Goal: Task Accomplishment & Management: Complete application form

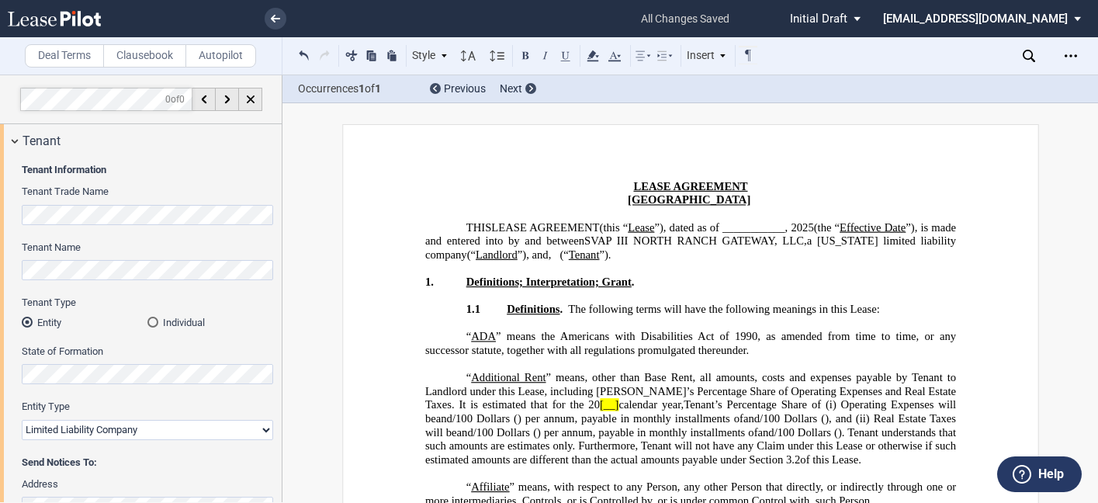
select select "limited liability company"
select select "number:2"
select select "2"
select select "number:5"
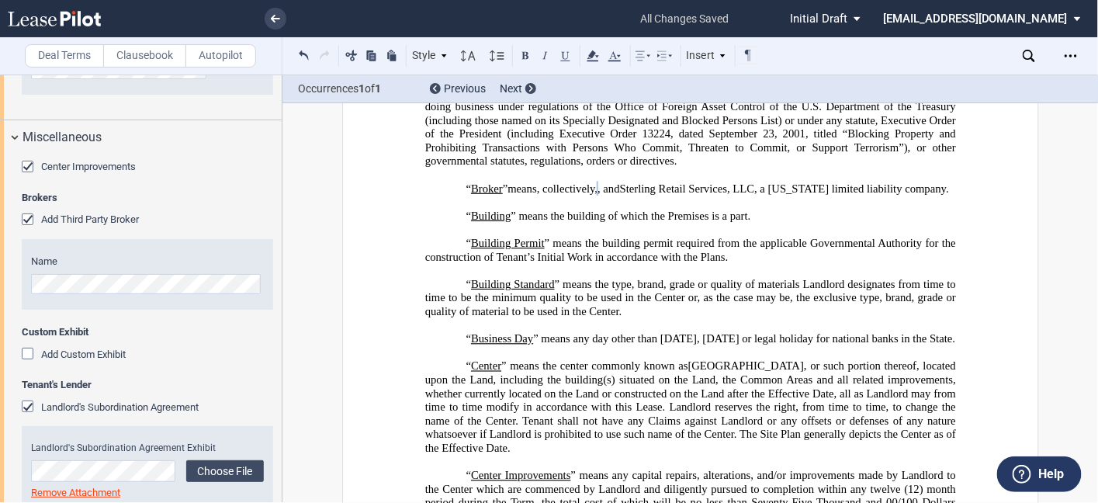
click at [63, 20] on use at bounding box center [54, 19] width 93 height 16
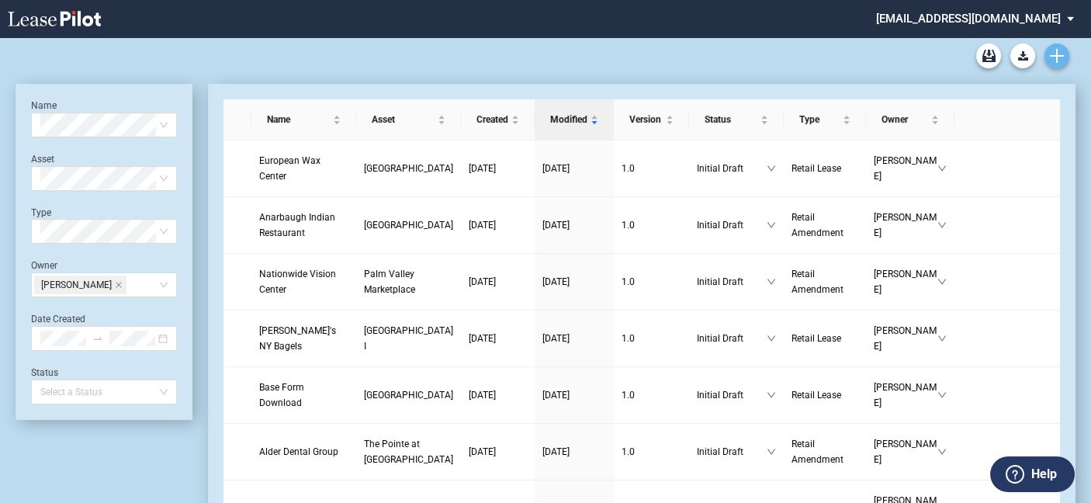
click at [1058, 60] on icon "Create new document" at bounding box center [1057, 56] width 14 height 14
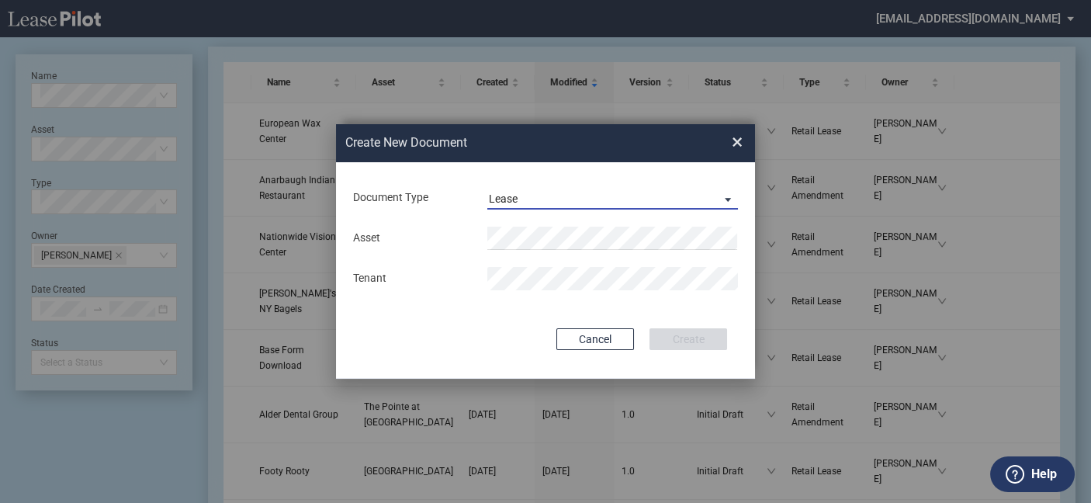
click at [593, 202] on span "Lease" at bounding box center [600, 200] width 223 height 16
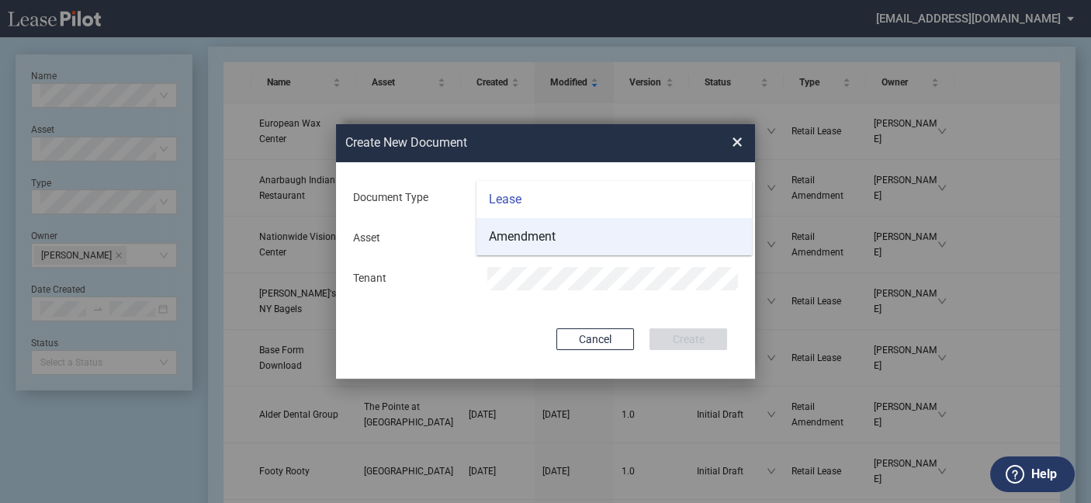
click at [565, 235] on md-option "Amendment" at bounding box center [613, 236] width 275 height 37
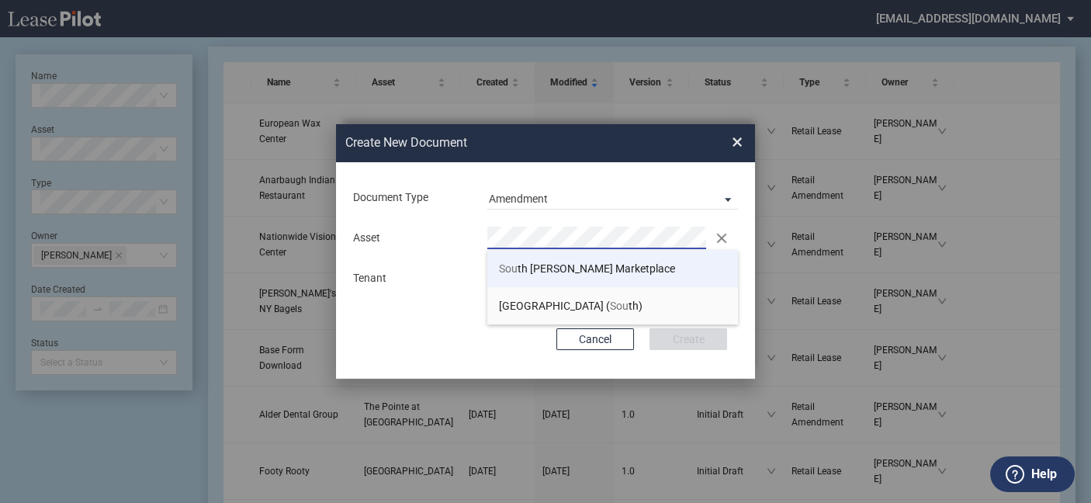
click at [541, 258] on li "Sou th Summerlin Marketplace" at bounding box center [612, 268] width 251 height 37
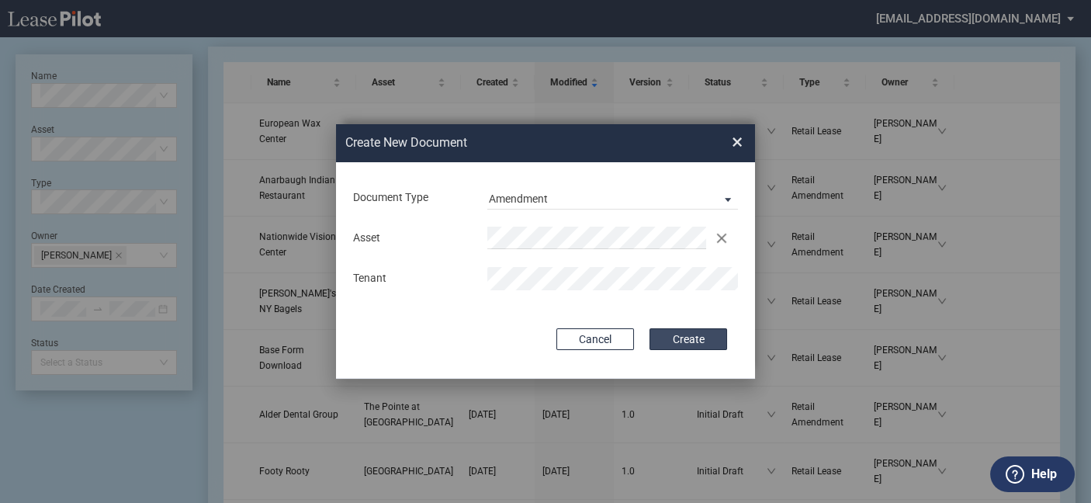
click at [669, 333] on button "Create" at bounding box center [688, 339] width 78 height 22
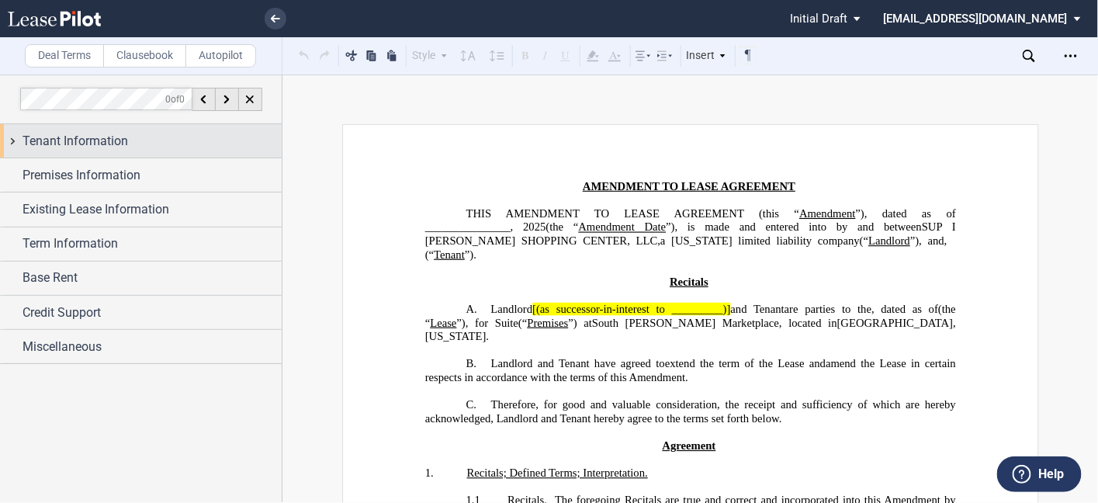
click at [137, 142] on div "Tenant Information" at bounding box center [151, 141] width 259 height 19
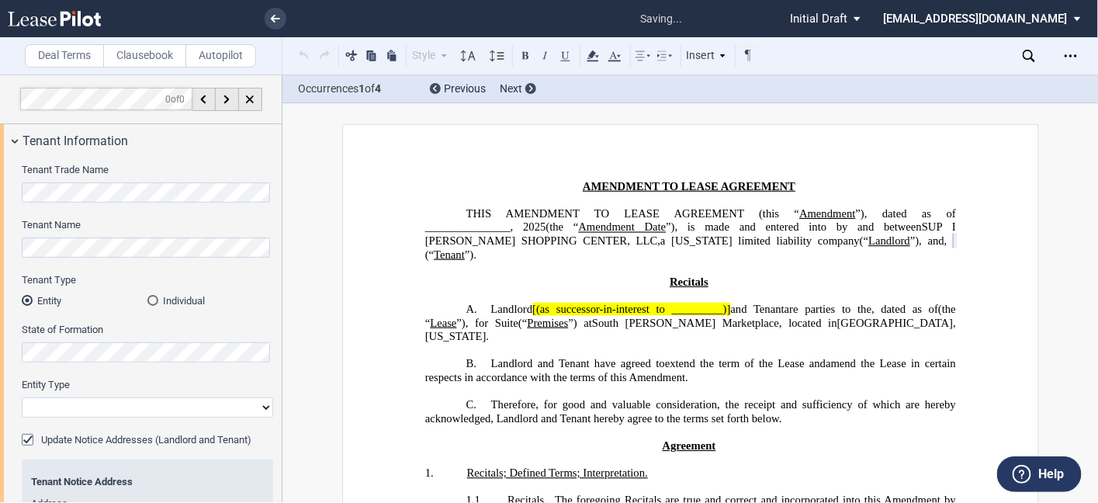
click at [81, 403] on select "Corporation Limited Liability Company General Partnership Limited Partnership O…" at bounding box center [147, 407] width 251 height 20
select select "limited liability company"
click at [22, 397] on select "Corporation Limited Liability Company General Partnership Limited Partnership O…" at bounding box center [147, 407] width 251 height 20
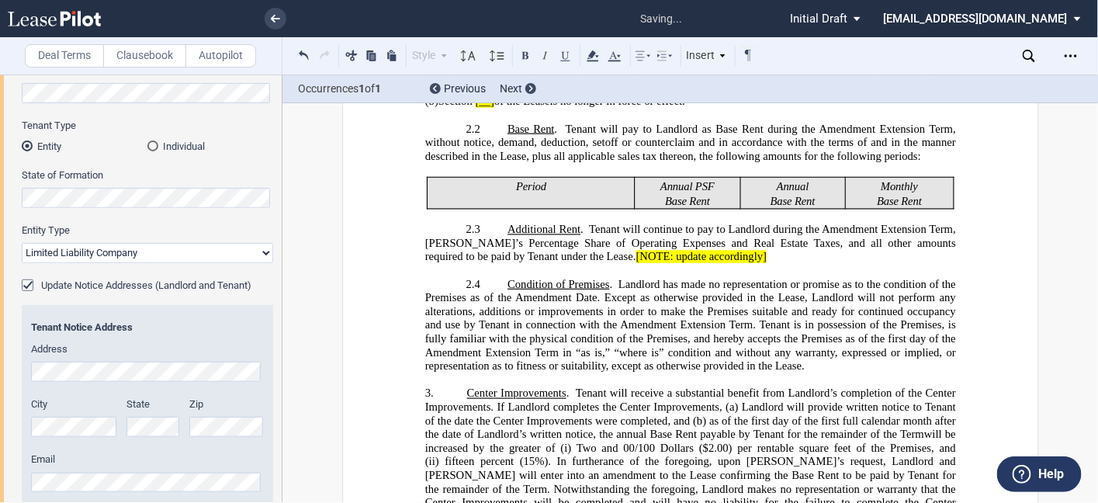
scroll to position [2119, 0]
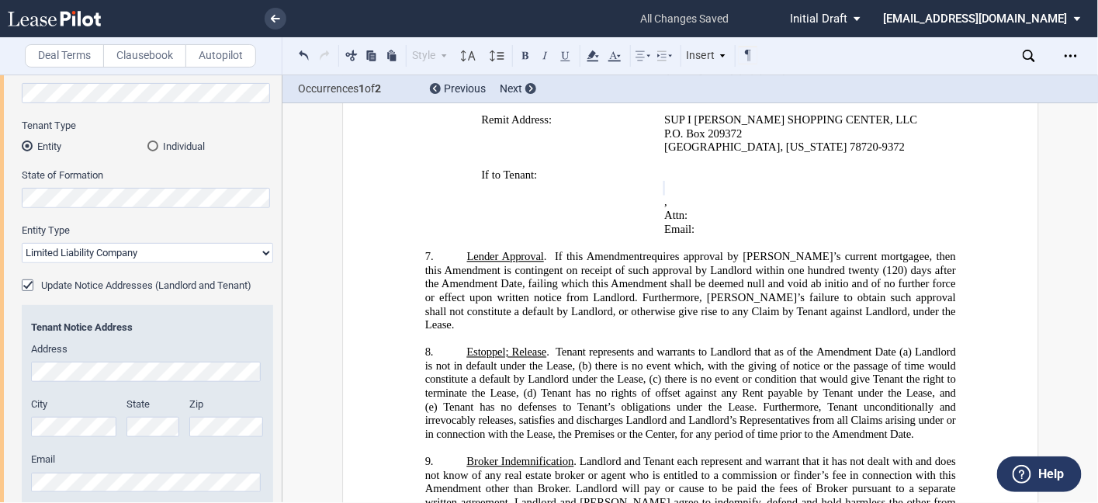
click at [28, 288] on div "Update Notice Addresses (Landlord and Tenant)" at bounding box center [30, 287] width 16 height 16
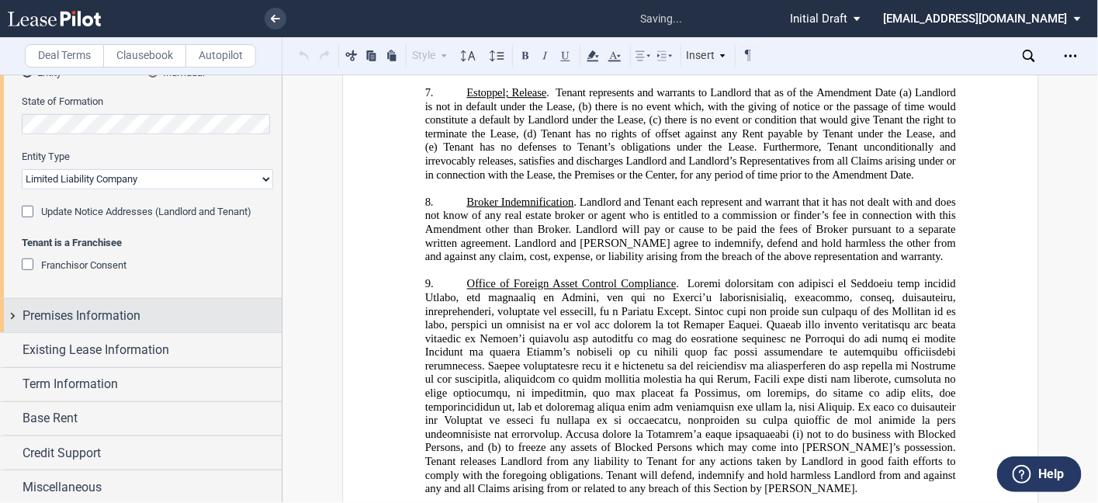
scroll to position [229, 0]
click at [44, 313] on span "Premises Information" at bounding box center [81, 315] width 118 height 19
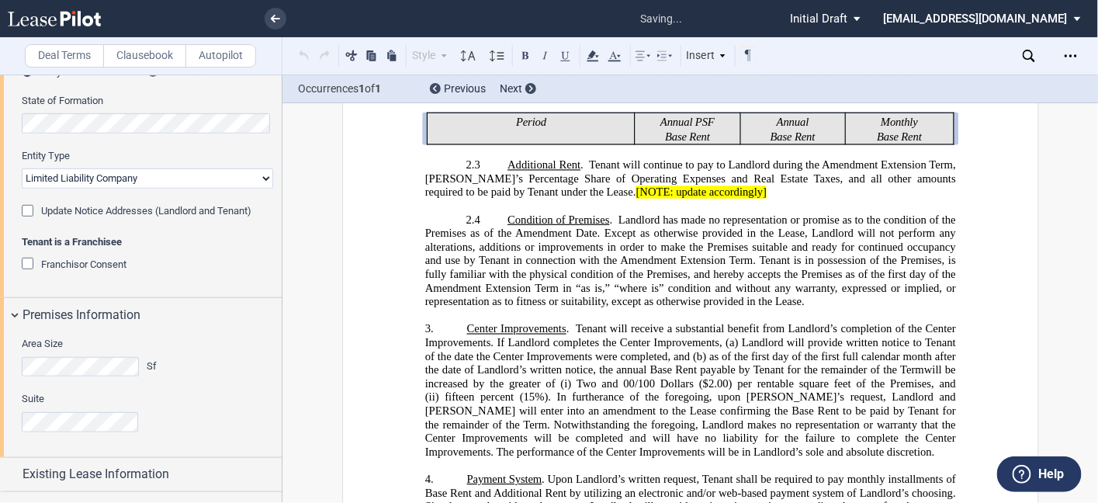
scroll to position [1053, 0]
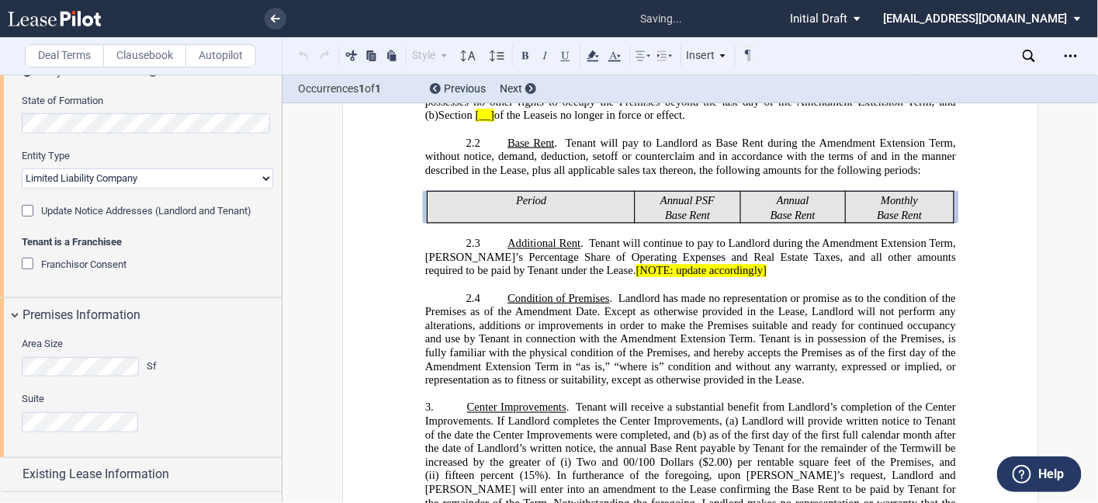
click at [0, 350] on html ".bocls-1{fill:#26354a;fill-rule:evenodd} Loading... × saving... Pending... Pend…" at bounding box center [549, 251] width 1098 height 503
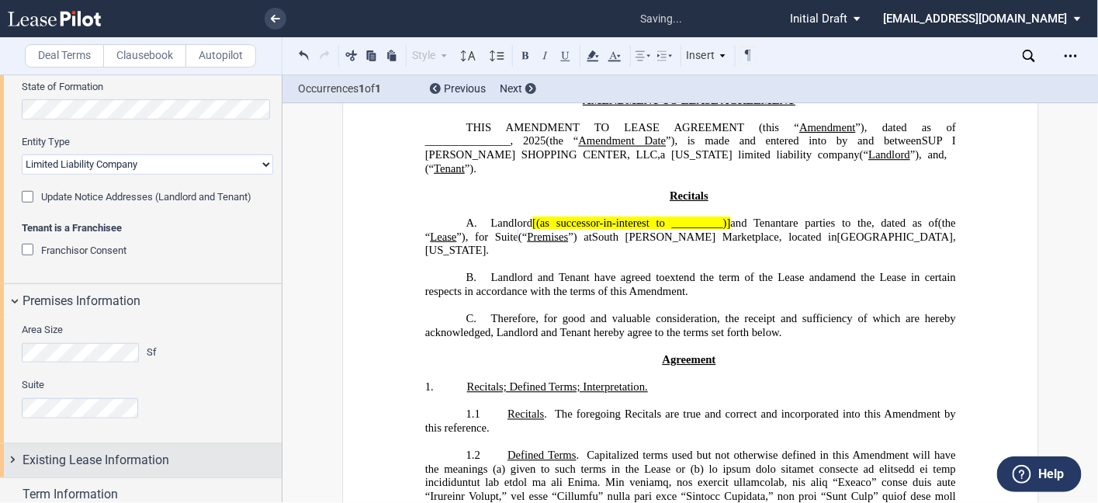
scroll to position [244, 0]
click at [94, 452] on span "Existing Lease Information" at bounding box center [95, 459] width 147 height 19
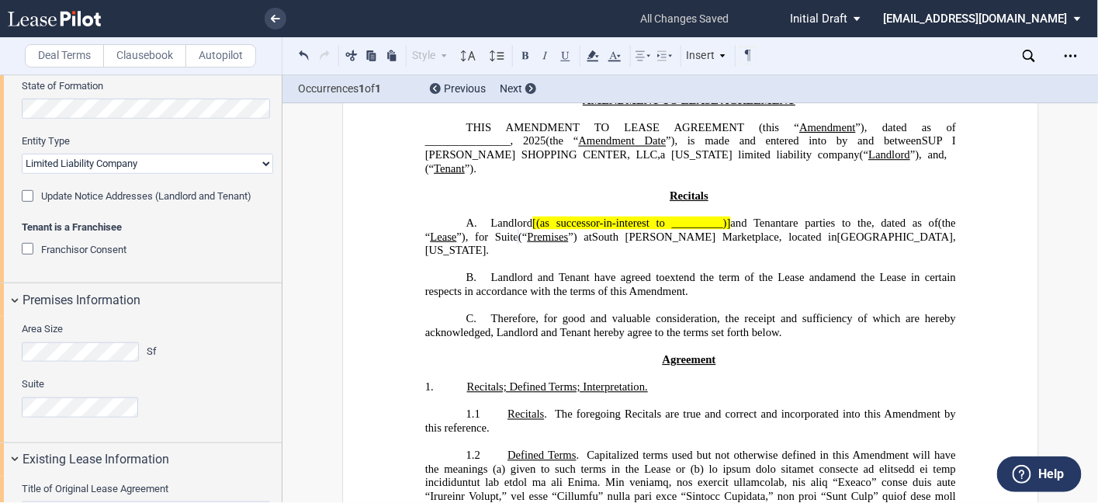
click at [213, 406] on div "Suite" at bounding box center [147, 397] width 251 height 40
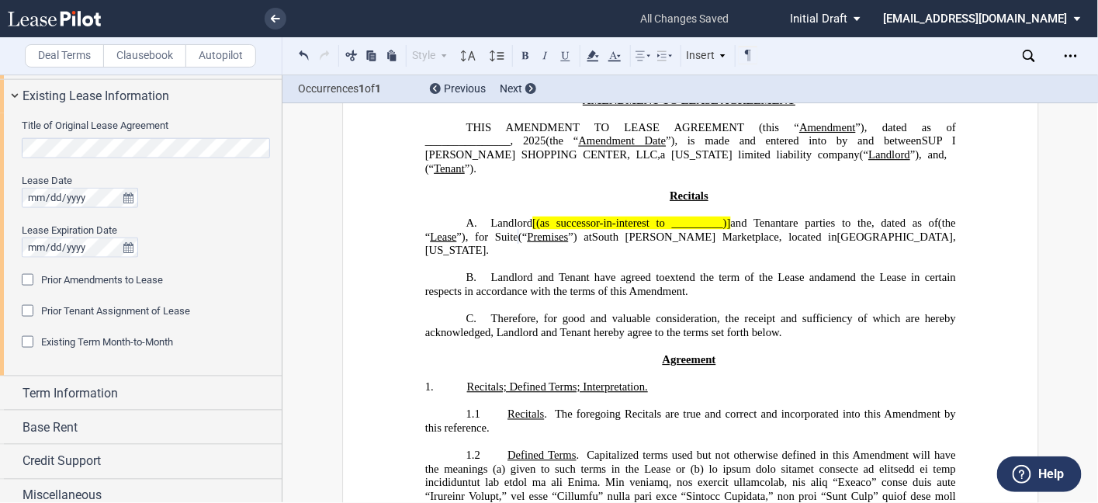
scroll to position [617, 0]
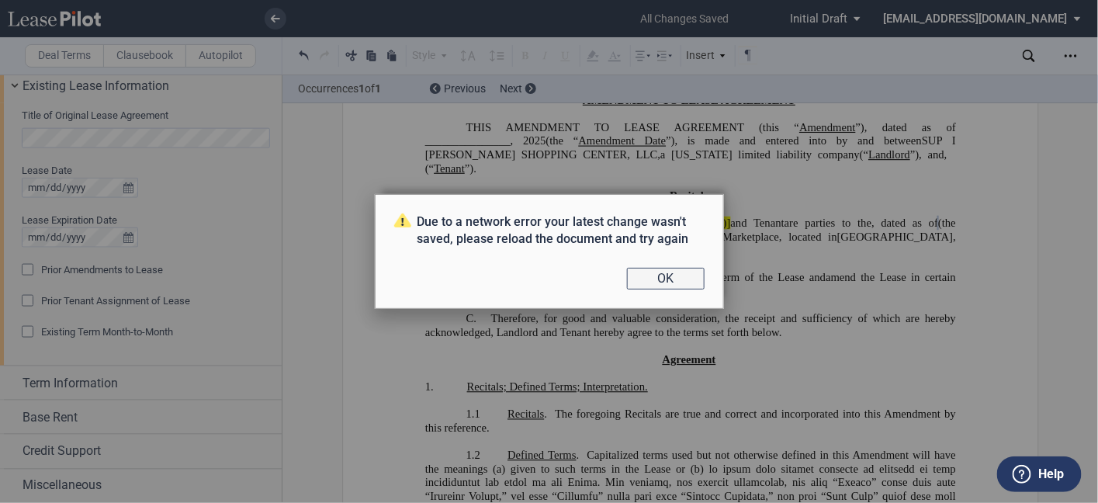
click at [673, 281] on button "OK" at bounding box center [666, 279] width 78 height 22
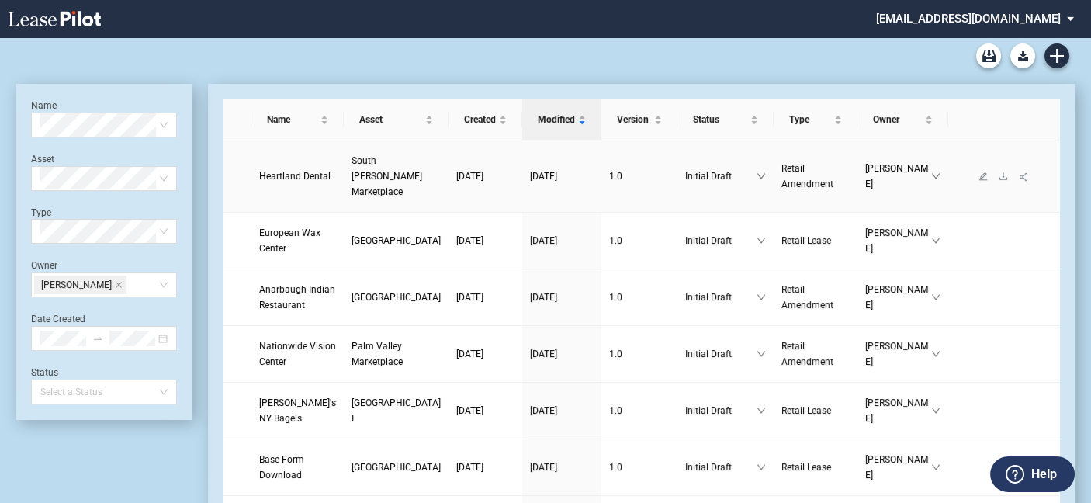
click at [358, 189] on span "South Summerlin Marketplace" at bounding box center [386, 176] width 71 height 42
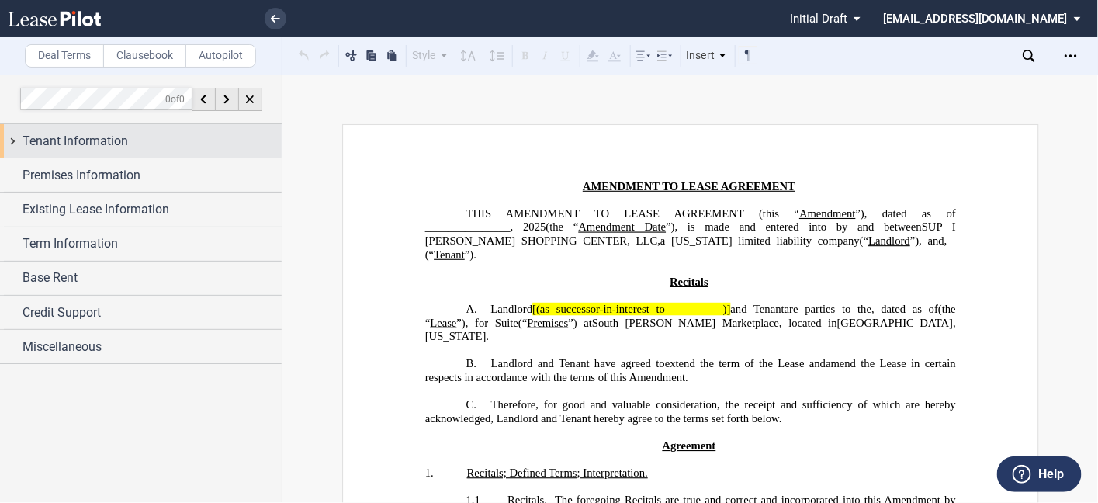
click at [131, 147] on div "Tenant Information" at bounding box center [151, 141] width 259 height 19
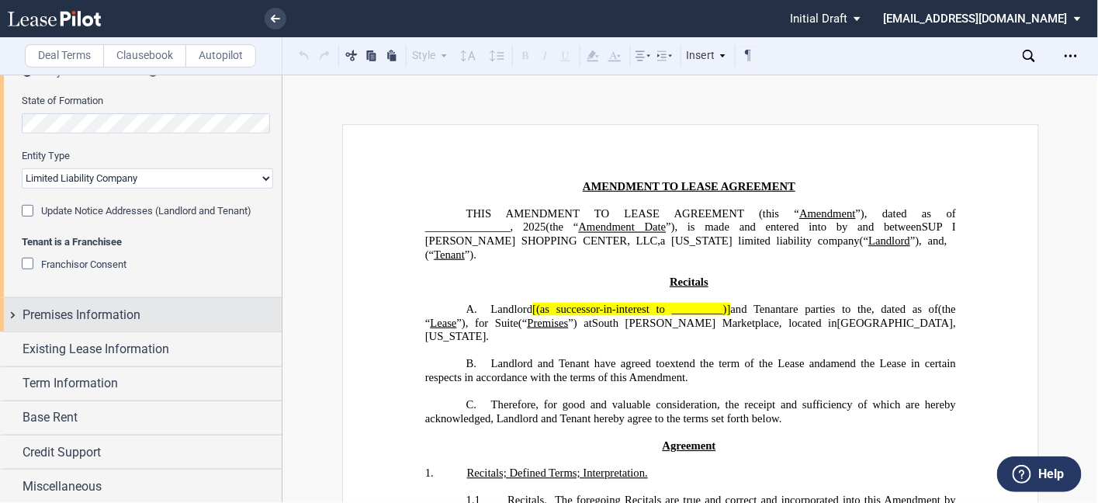
click at [132, 310] on span "Premises Information" at bounding box center [81, 315] width 118 height 19
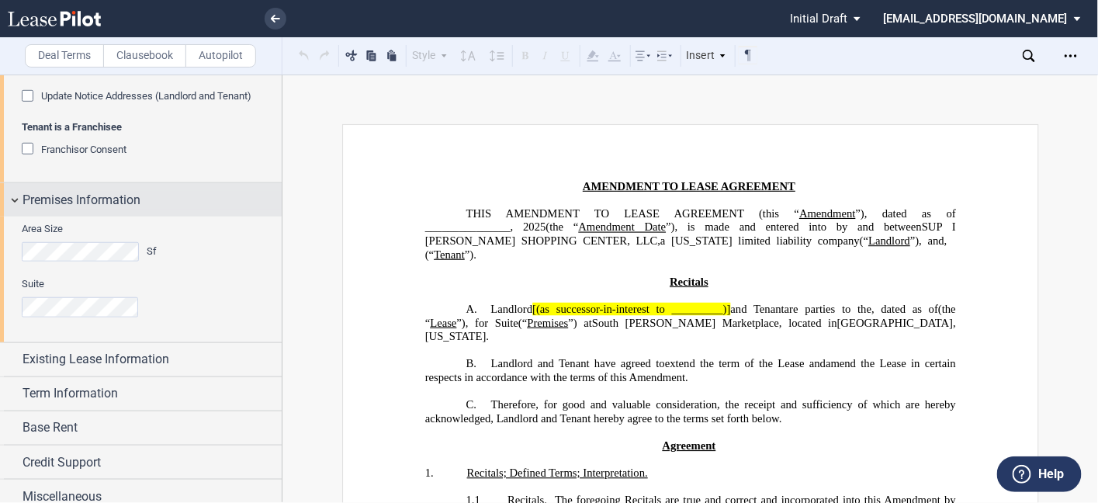
scroll to position [355, 0]
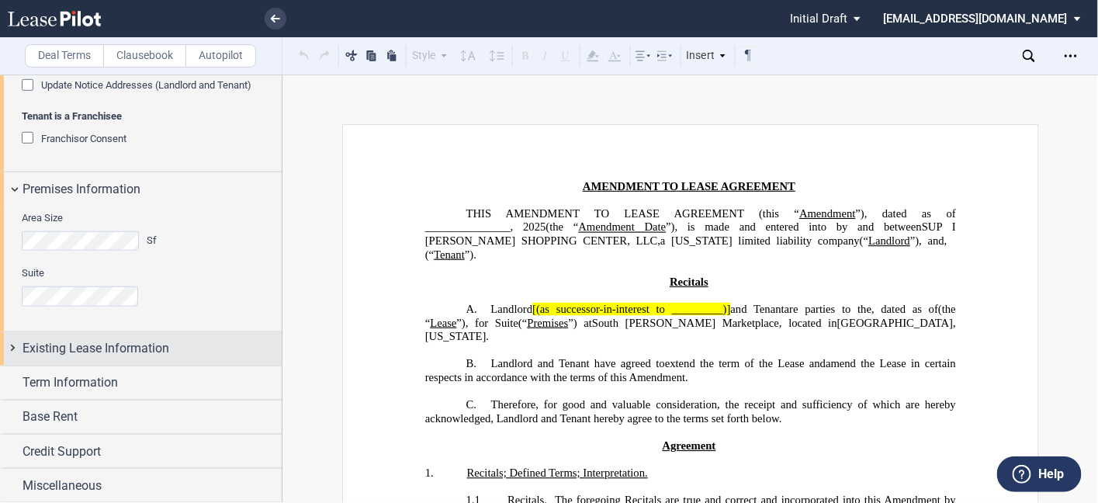
click at [147, 339] on span "Existing Lease Information" at bounding box center [95, 348] width 147 height 19
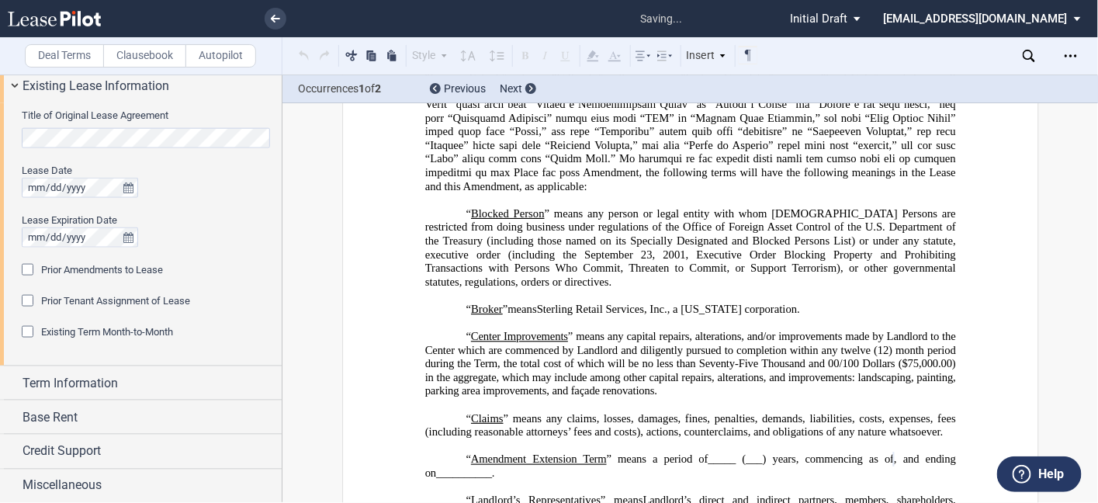
scroll to position [739, 0]
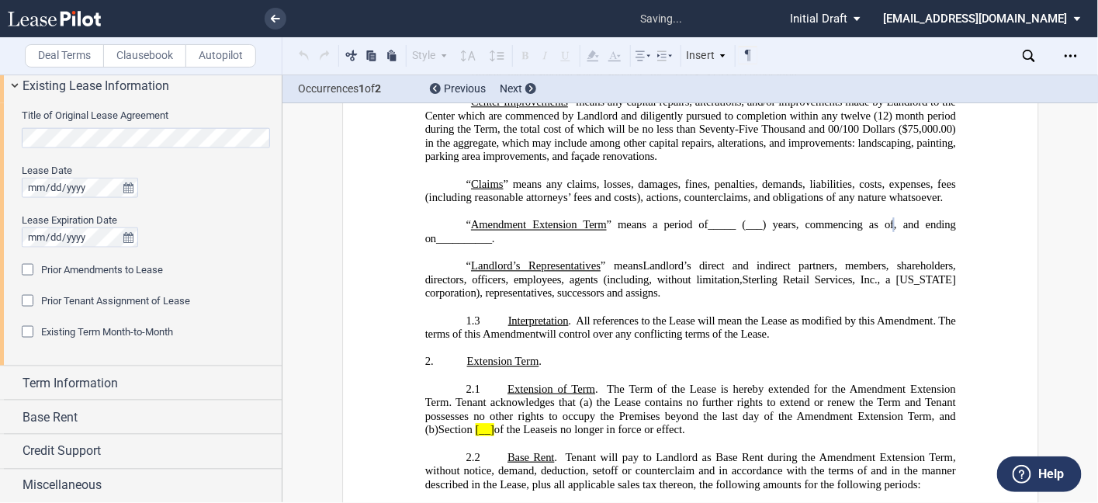
click at [28, 268] on div "Prior Amendments to Lease" at bounding box center [30, 272] width 16 height 16
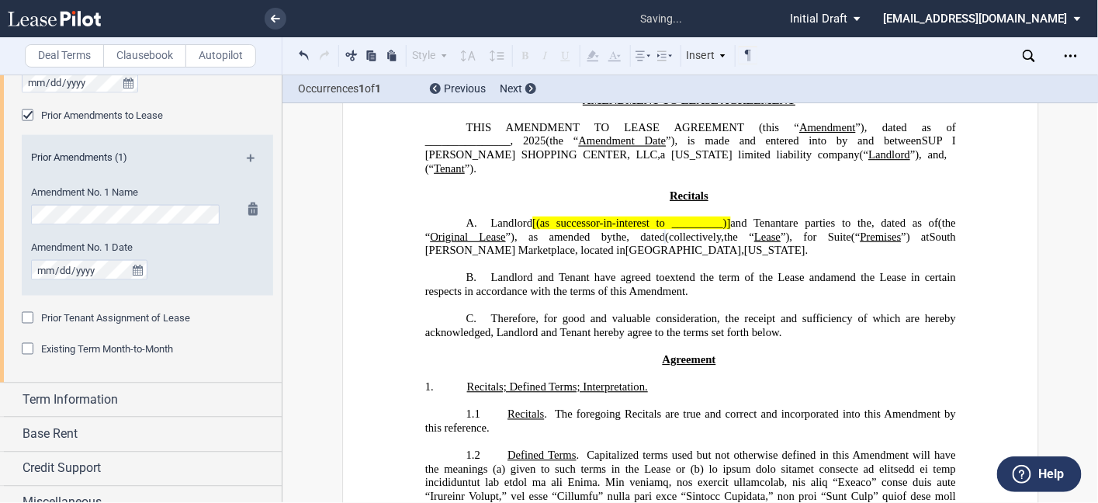
scroll to position [772, 0]
click at [29, 317] on div "Prior Tenant Assignment of Lease" at bounding box center [30, 319] width 16 height 16
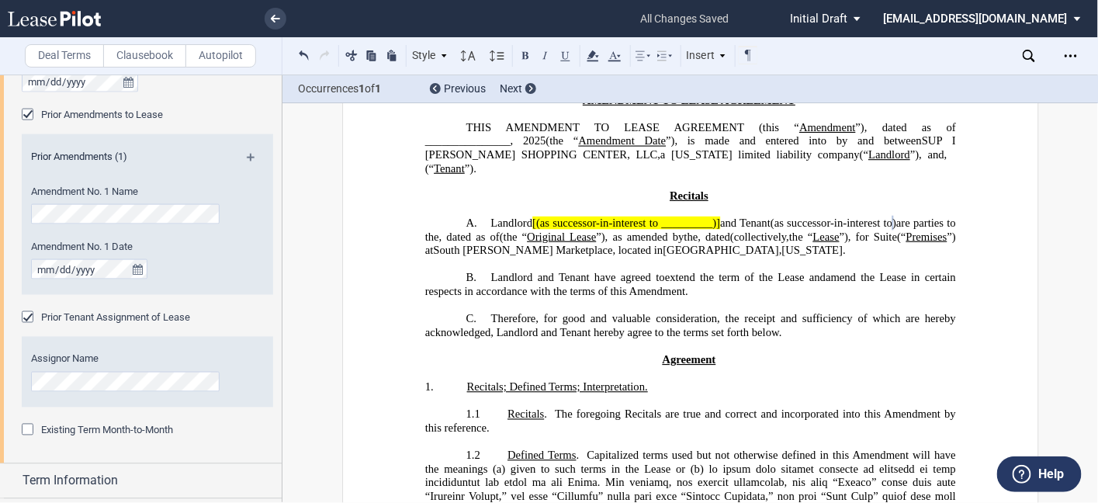
click at [728, 226] on span "and Tenant" at bounding box center [745, 222] width 50 height 13
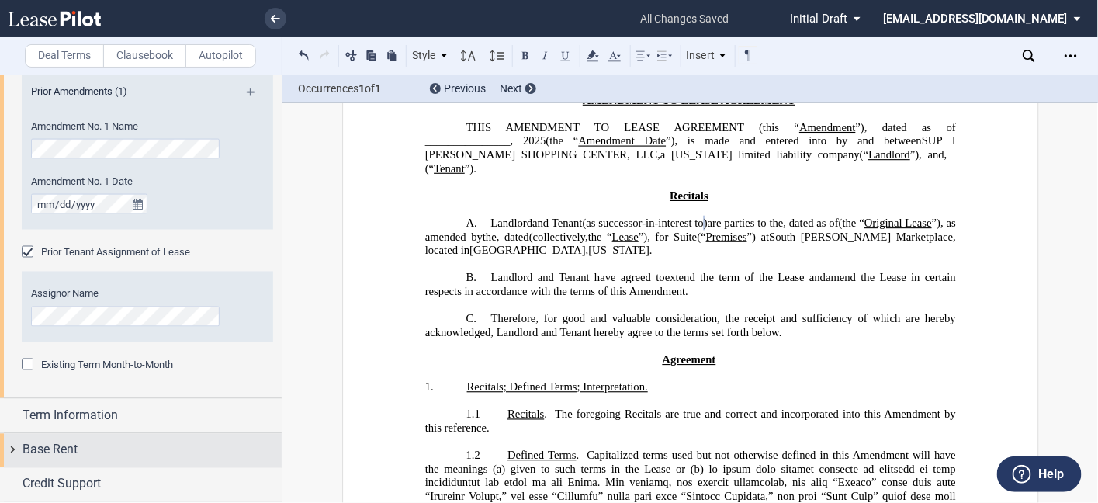
scroll to position [843, 0]
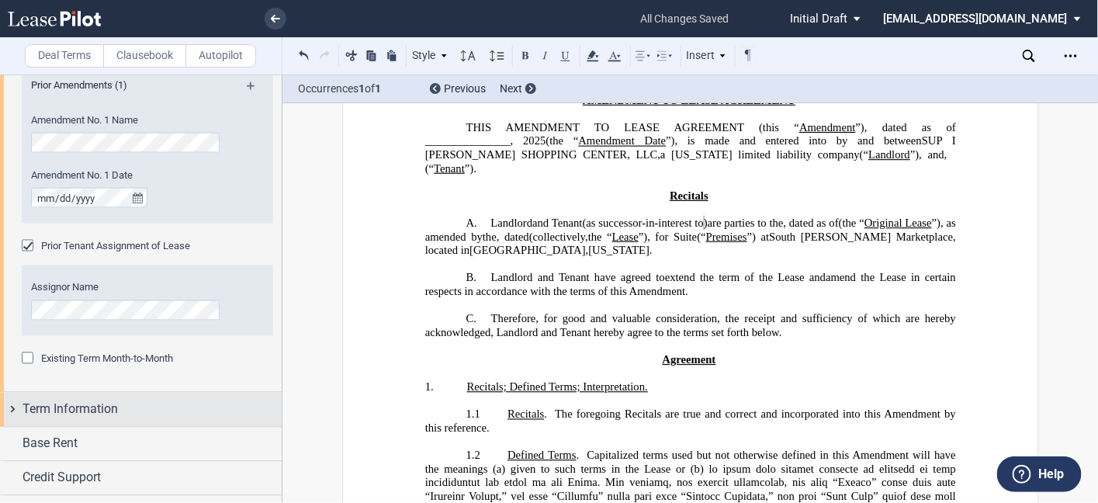
click at [130, 412] on div "Term Information" at bounding box center [151, 409] width 259 height 19
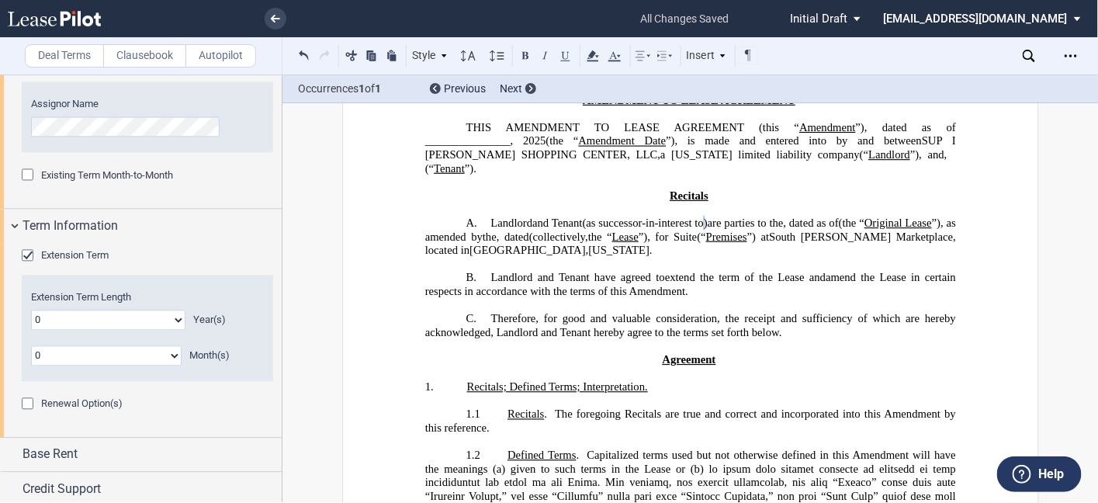
scroll to position [1064, 0]
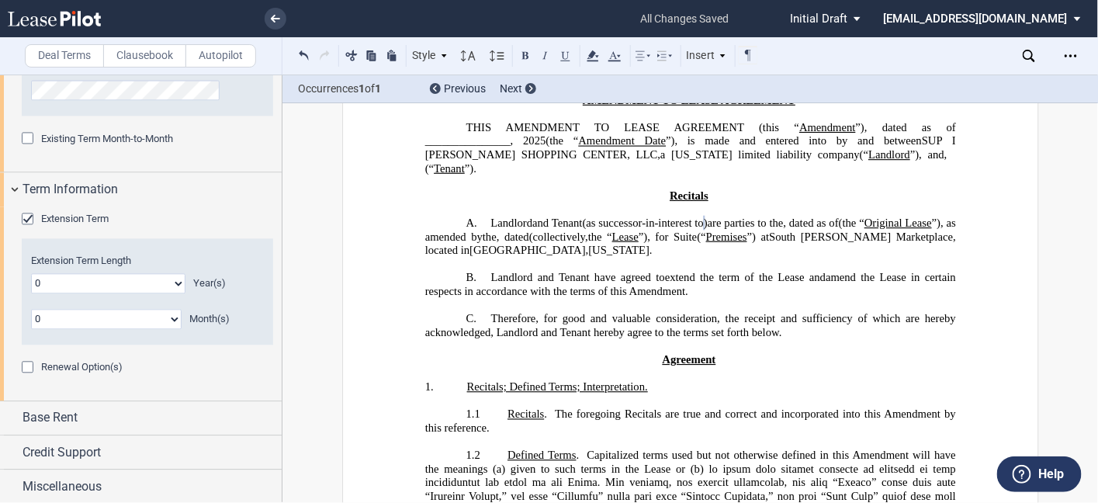
click at [96, 285] on select "0 1 2 3 4 5 6 7 8 9 10 11 12 13 14 15 16 17 18 19 20" at bounding box center [108, 283] width 154 height 20
click at [175, 278] on select "0 1 2 3 4 5 6 7 8 9 10 11 12 13 14 15 16 17 18 19 20" at bounding box center [108, 283] width 154 height 20
select select "number:5"
click at [31, 273] on select "0 1 2 3 4 5 6 7 8 9 10 11 12 13 14 15 16 17 18 19 20" at bounding box center [108, 283] width 154 height 20
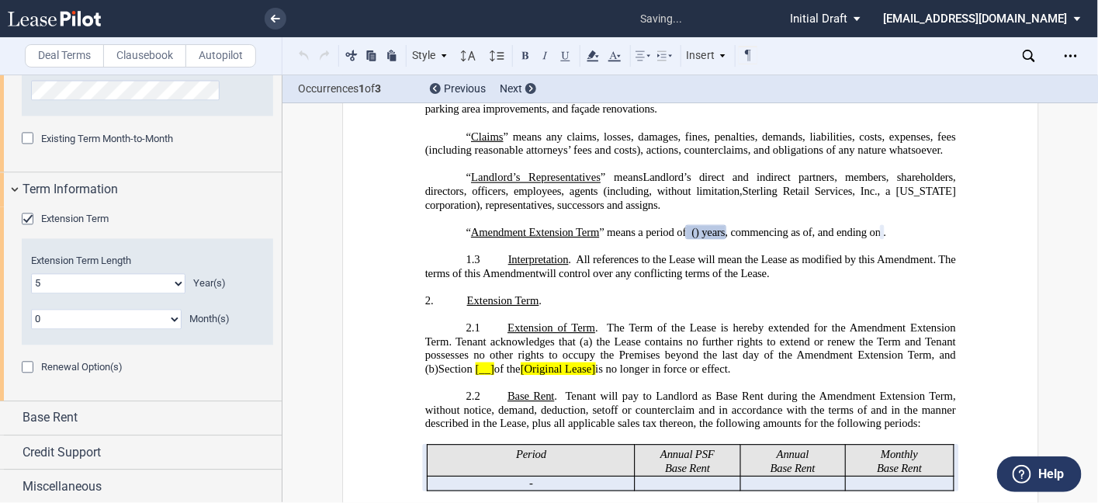
scroll to position [808, 0]
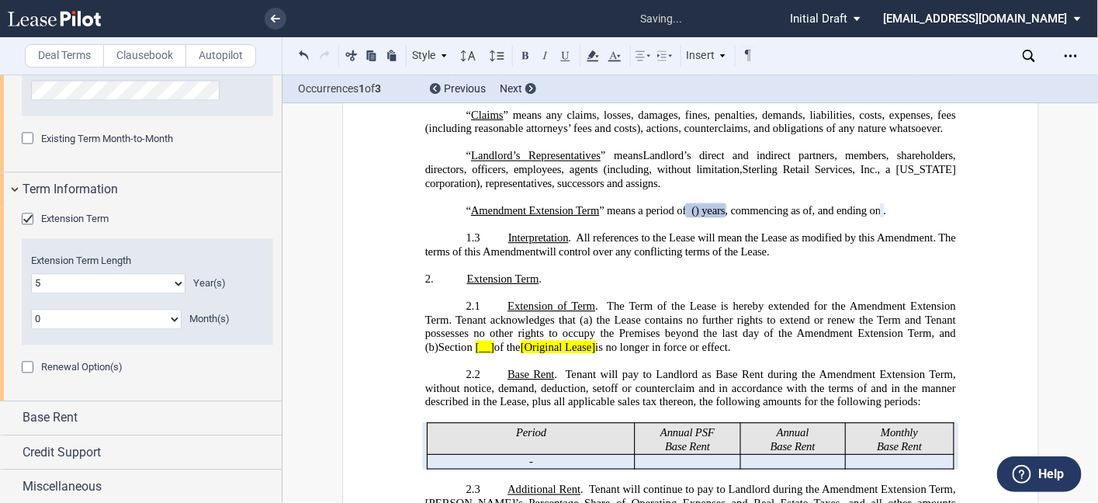
click at [95, 361] on span "Renewal Option(s)" at bounding box center [81, 367] width 81 height 12
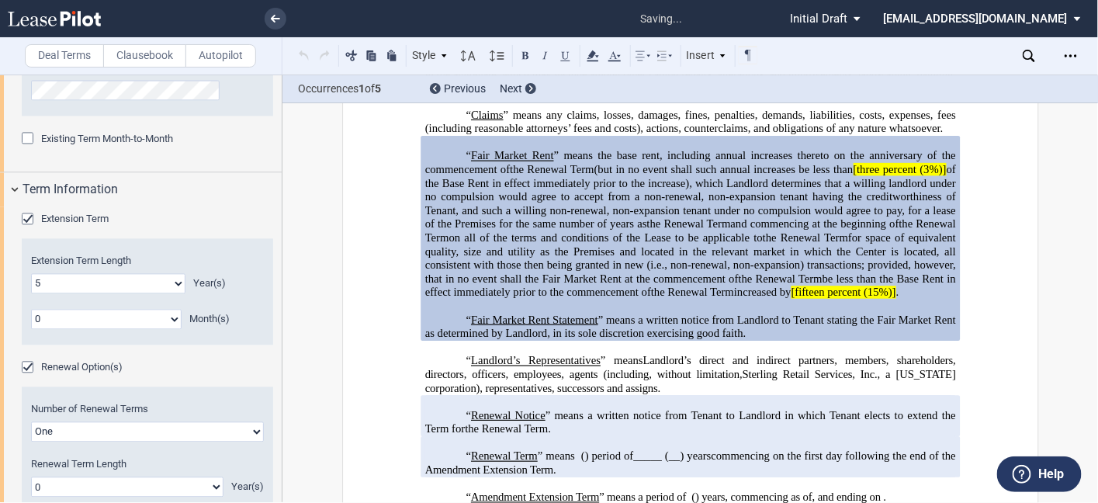
click at [82, 488] on select "0 1 2 3 4 5 6 7 8 9 10 11 12 13 14 15 16 17 18 19 20" at bounding box center [127, 486] width 192 height 20
select select "number:5"
click at [31, 476] on select "0 1 2 3 4 5 6 7 8 9 10 11 12 13 14 15 16 17 18 19 20" at bounding box center [127, 486] width 192 height 20
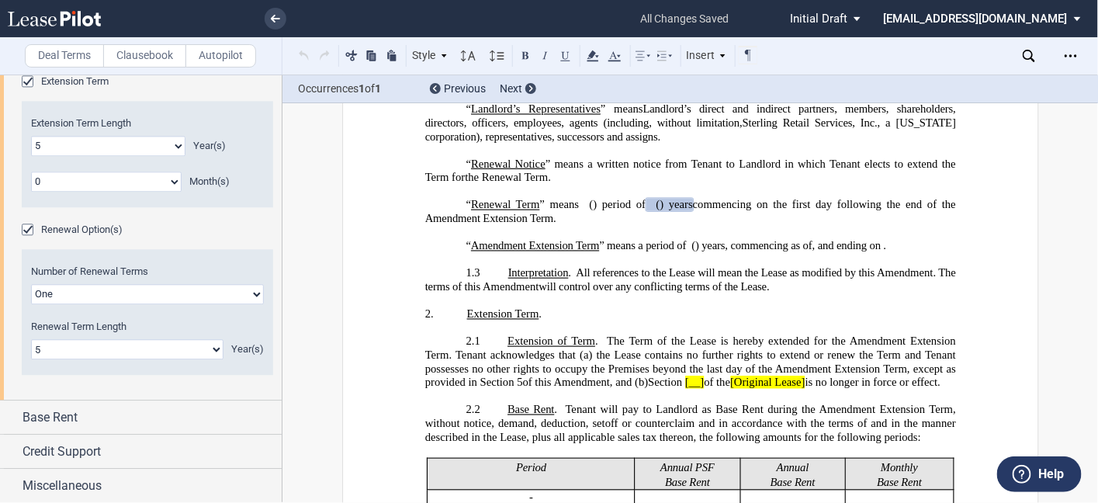
scroll to position [1072, 0]
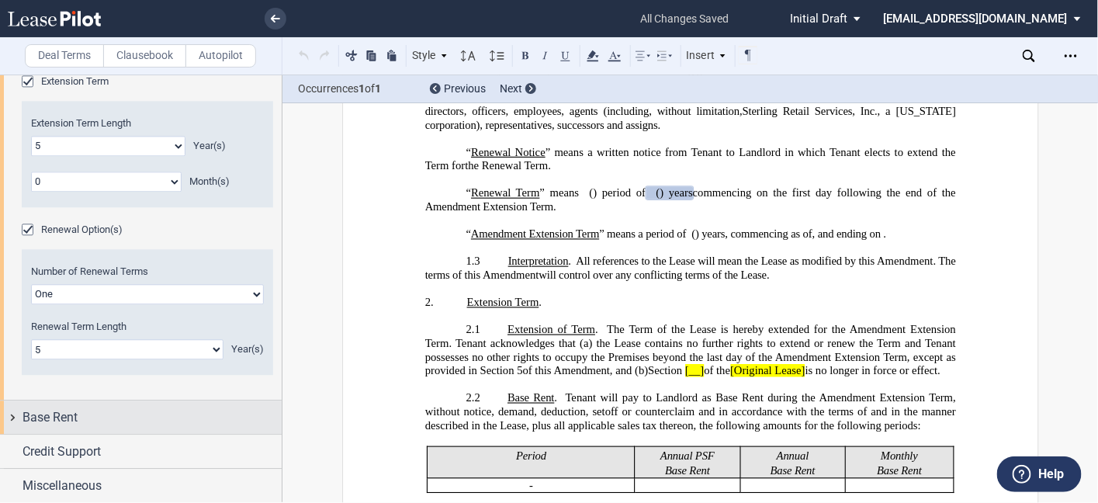
click at [126, 417] on div "Base Rent" at bounding box center [151, 417] width 259 height 19
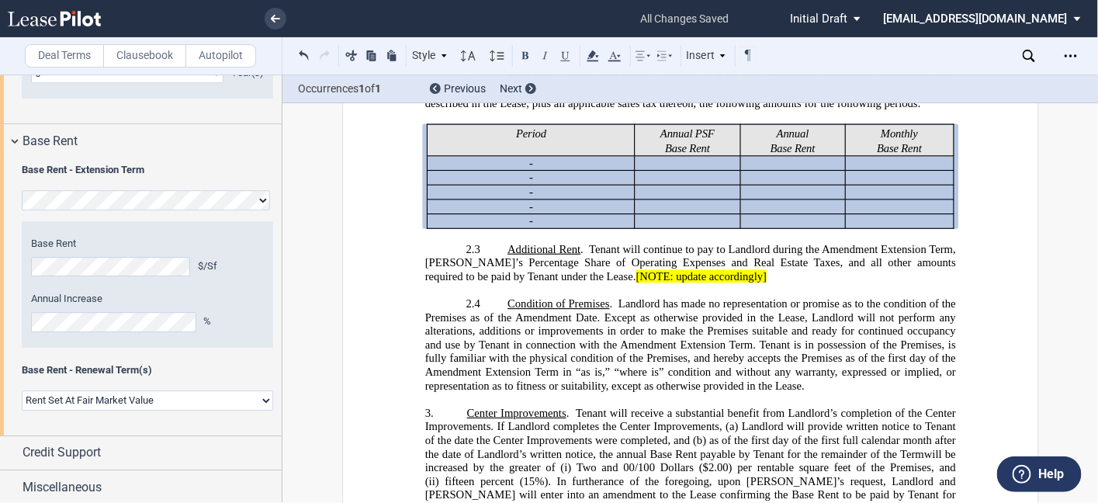
scroll to position [1478, 0]
click at [249, 398] on select "Rent Set At Fair Market Value Rent Specified in [GEOGRAPHIC_DATA]" at bounding box center [147, 399] width 251 height 20
select select "fixed"
click at [22, 410] on select "Rent Set At Fair Market Value Rent Specified in [GEOGRAPHIC_DATA]" at bounding box center [147, 399] width 251 height 20
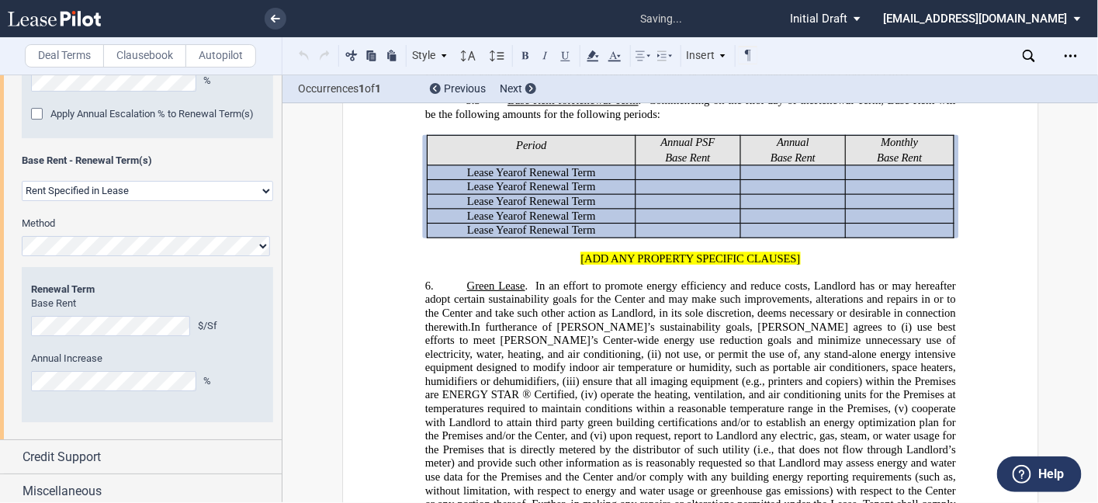
scroll to position [1724, 0]
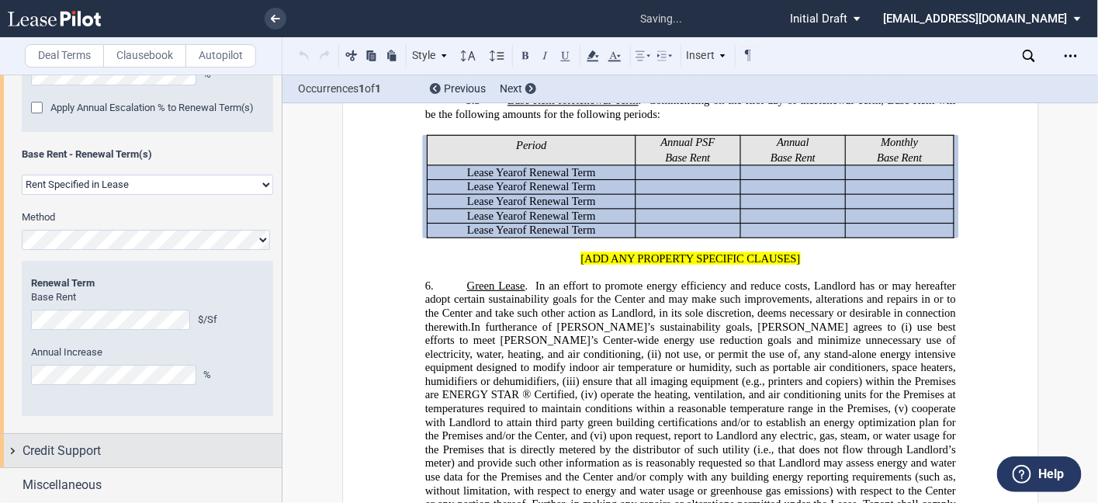
click at [128, 450] on div "Credit Support" at bounding box center [151, 450] width 259 height 19
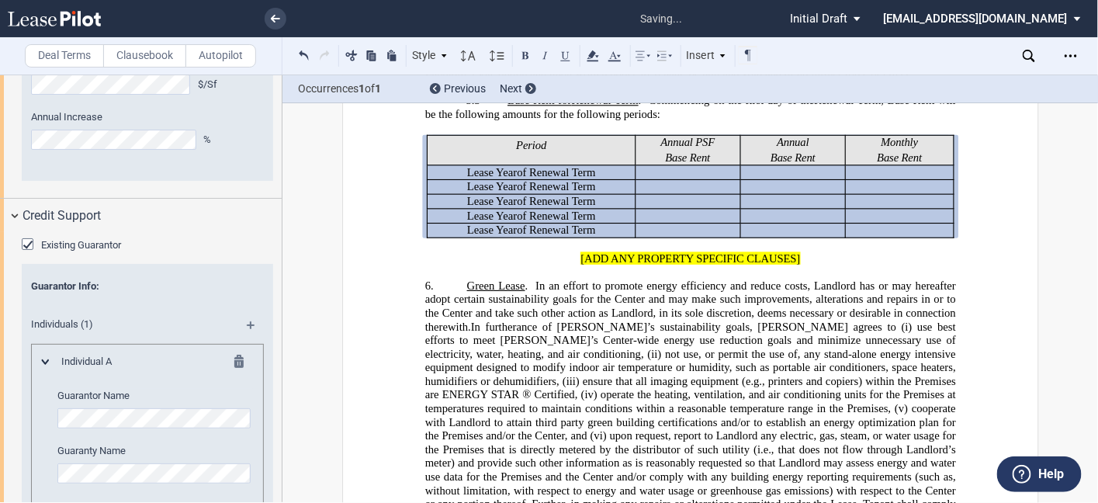
scroll to position [1960, 0]
click at [26, 242] on div "Existing Guarantor" at bounding box center [30, 245] width 16 height 16
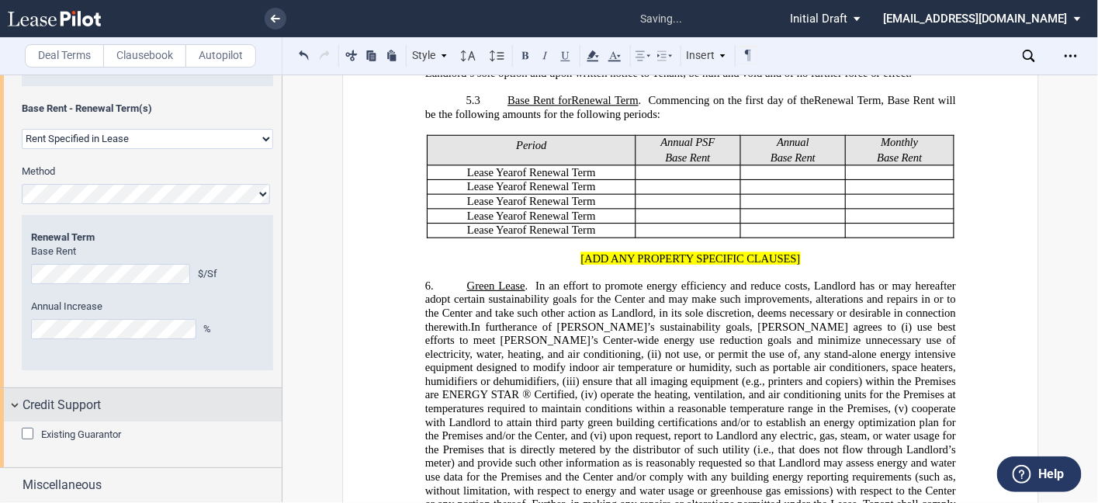
scroll to position [1769, 0]
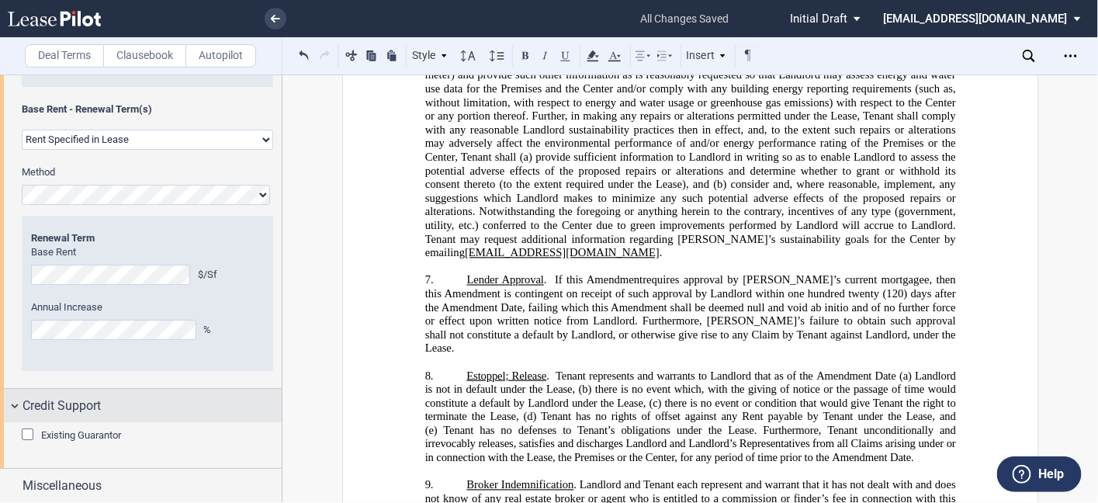
scroll to position [2450, 0]
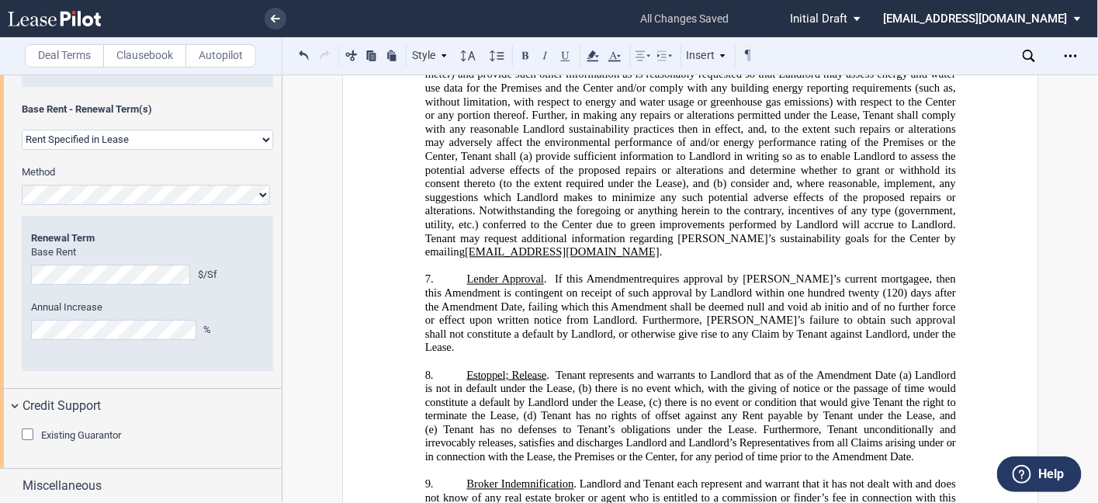
click at [13, 371] on div "Base Rent - Extension Term Hide Year 1 $/Sf Year 2 $/Sf Year 3 $/Sf Year 4 $/Sf…" at bounding box center [141, 127] width 282 height 522
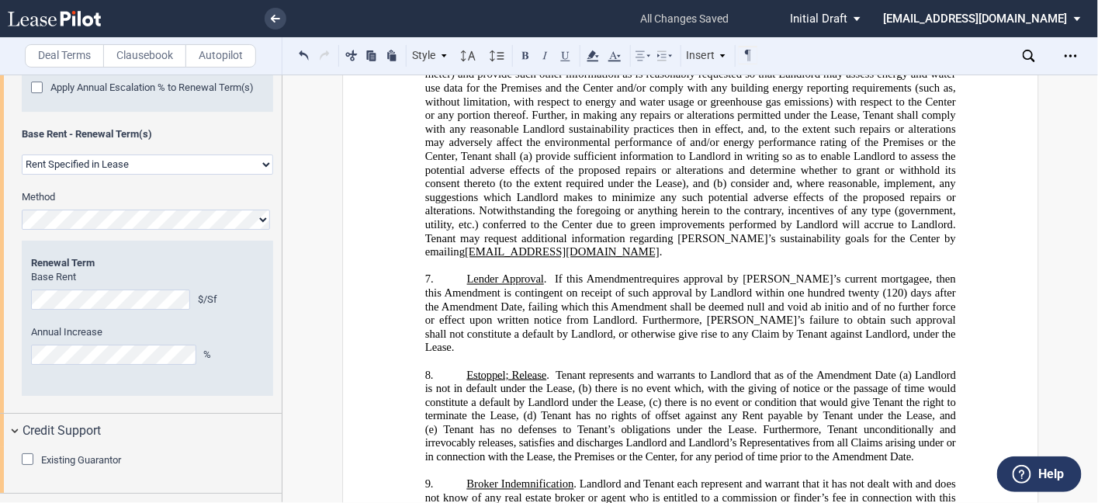
scroll to position [1769, 0]
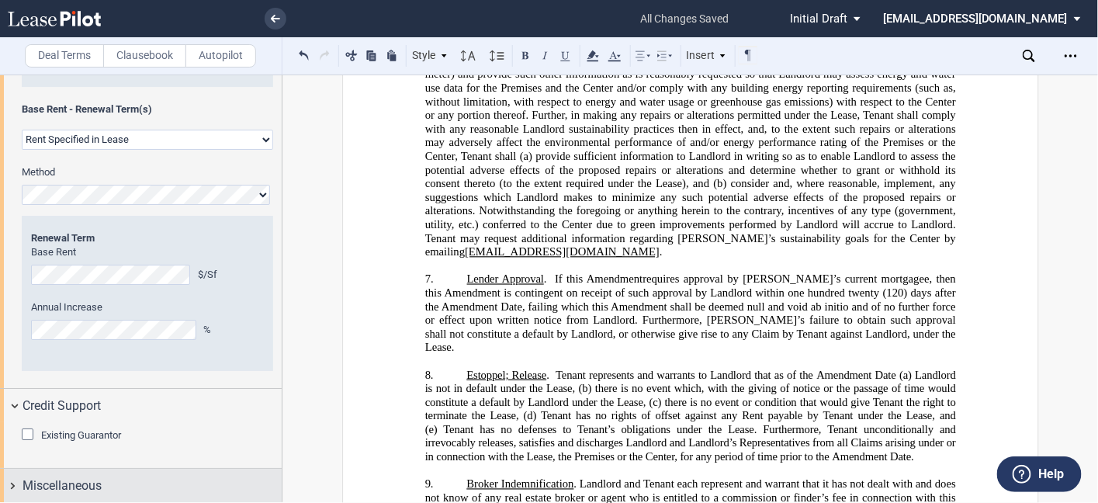
click at [26, 479] on span "Miscellaneous" at bounding box center [61, 485] width 79 height 19
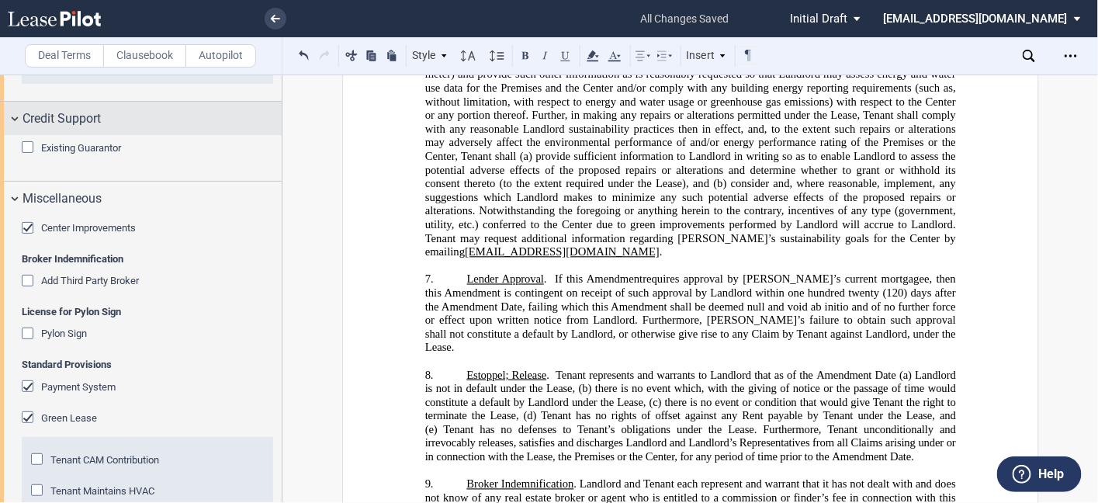
scroll to position [2054, 0]
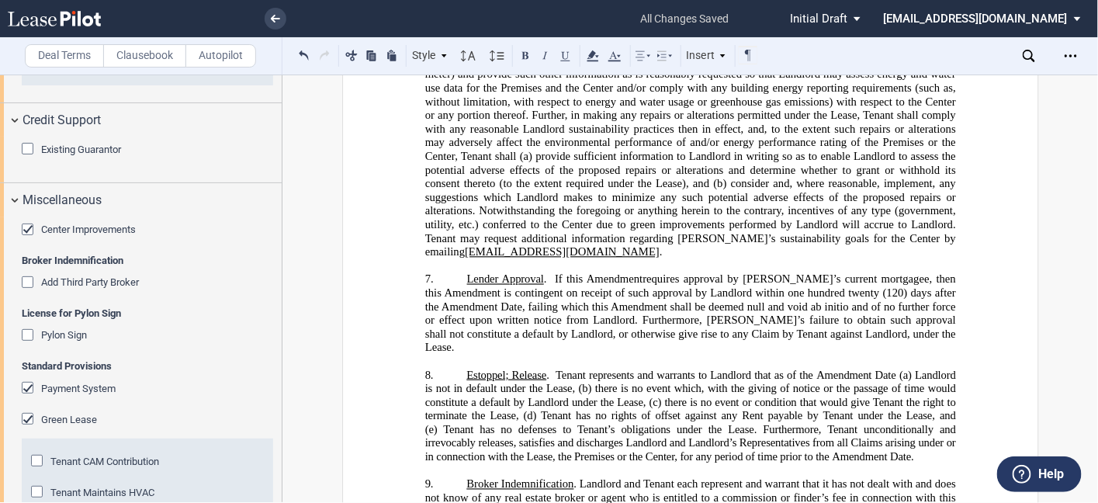
click at [26, 229] on div "Center Improvements" at bounding box center [30, 231] width 16 height 16
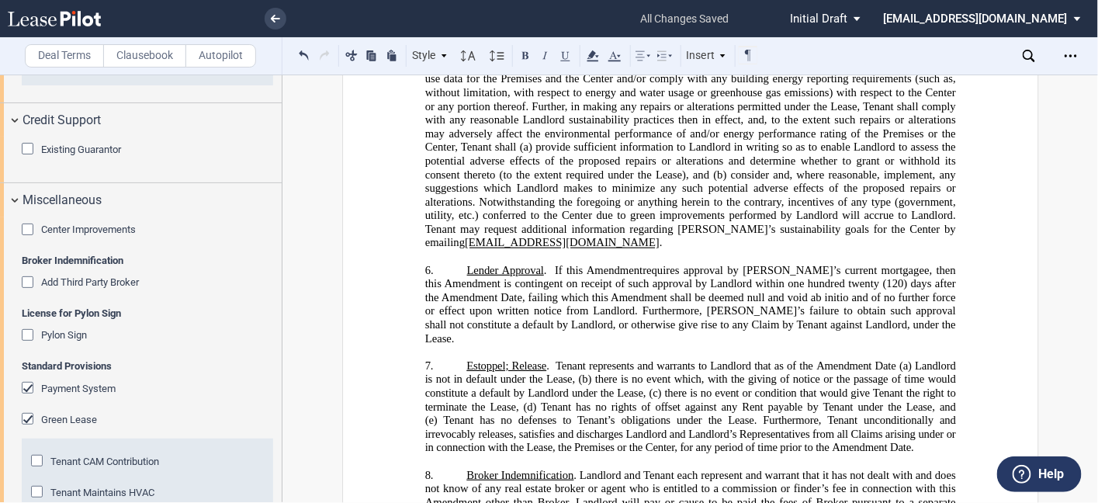
click at [218, 381] on div "Payment System" at bounding box center [147, 389] width 251 height 16
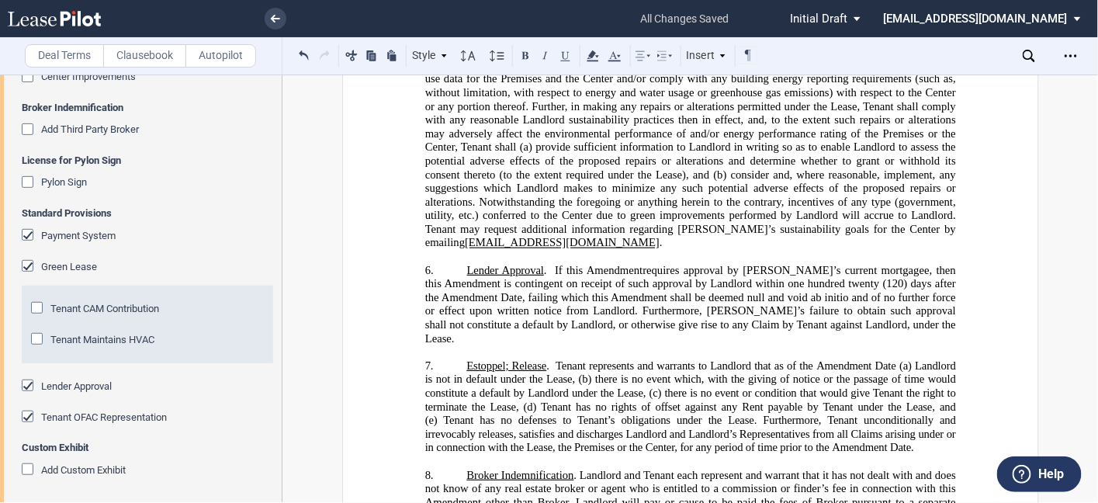
scroll to position [2208, 0]
click at [37, 305] on div "Tenant CAM Contribution" at bounding box center [39, 309] width 16 height 16
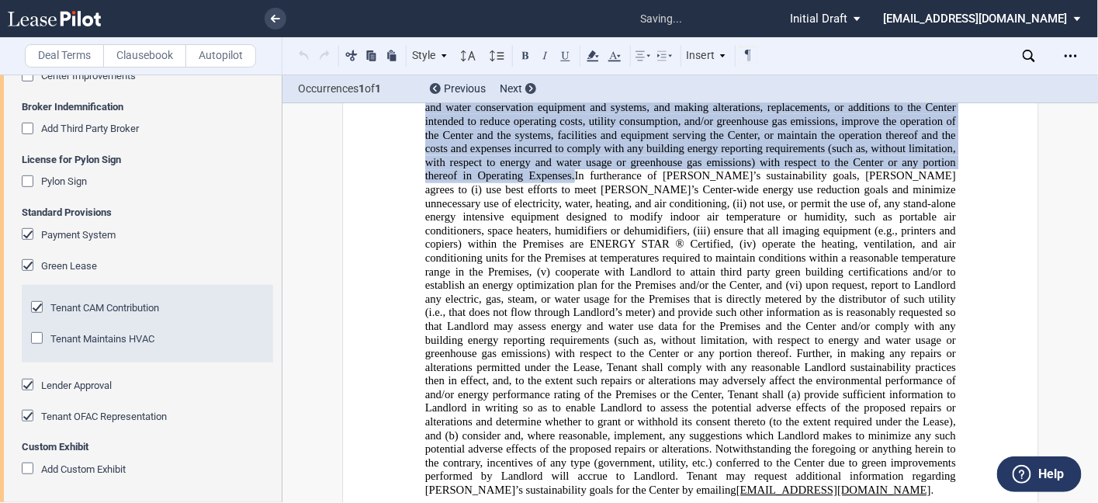
scroll to position [2028, 0]
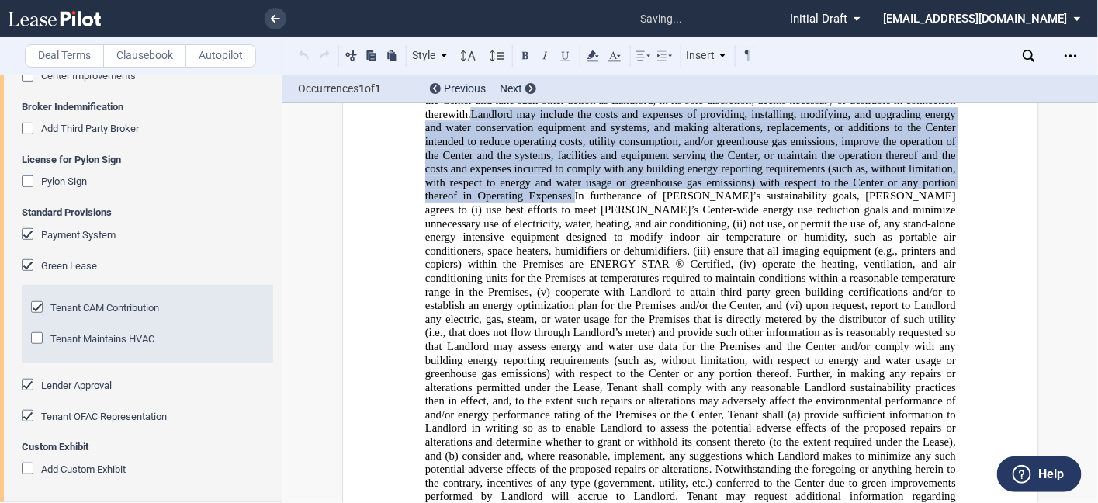
click at [34, 339] on div "Tenant Maintains HVAC" at bounding box center [39, 340] width 16 height 16
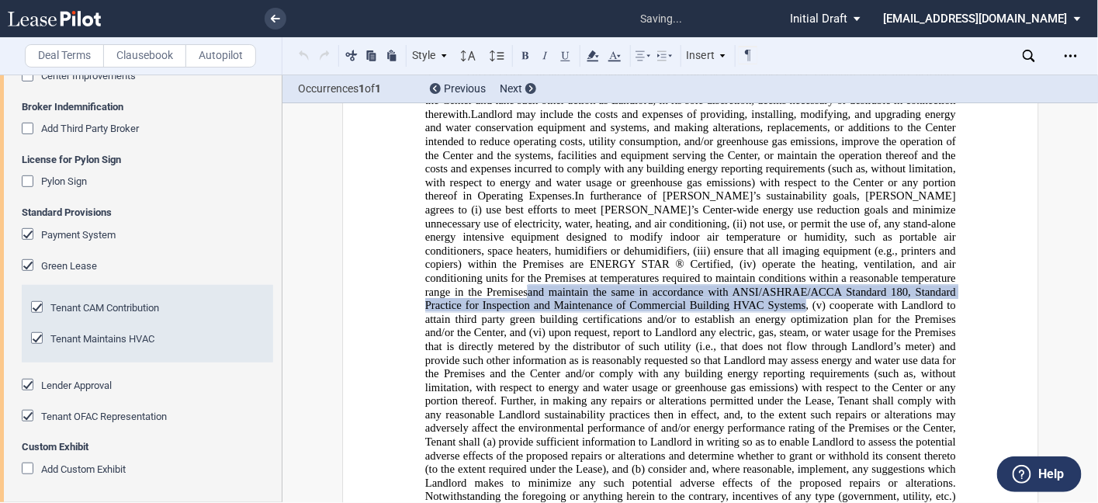
click at [27, 383] on div "Lender Approval" at bounding box center [30, 387] width 16 height 16
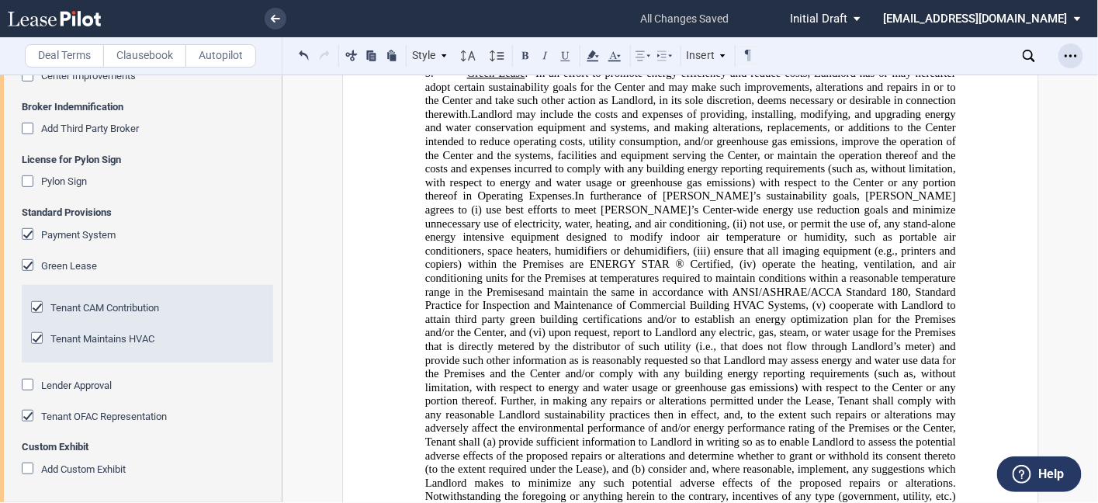
click at [1074, 57] on icon "Open Lease options menu" at bounding box center [1070, 56] width 12 height 12
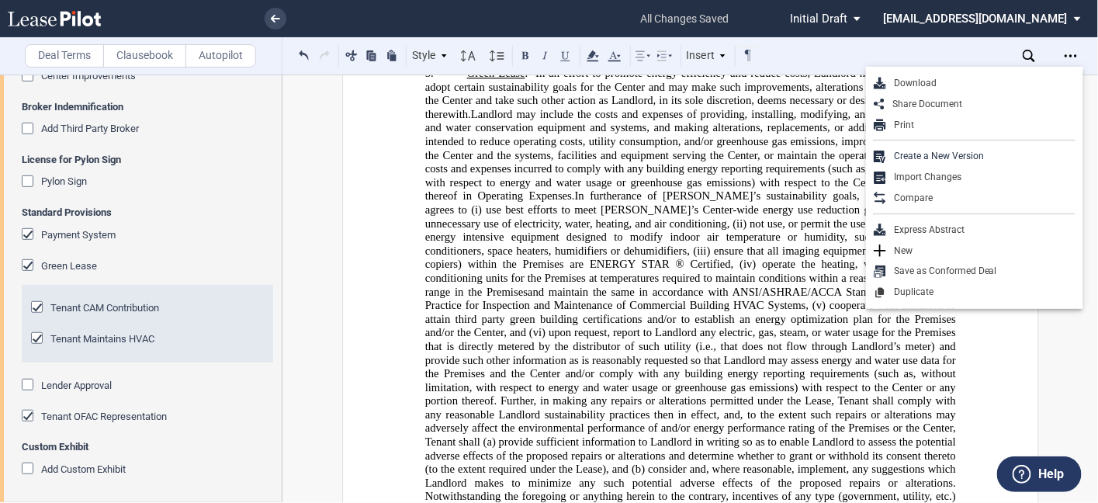
click at [995, 85] on div "Download" at bounding box center [980, 83] width 189 height 13
